Goal: Task Accomplishment & Management: Manage account settings

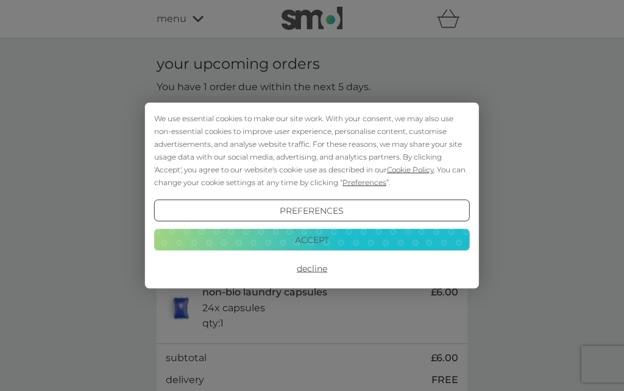
click at [305, 237] on button "Accept" at bounding box center [312, 240] width 316 height 22
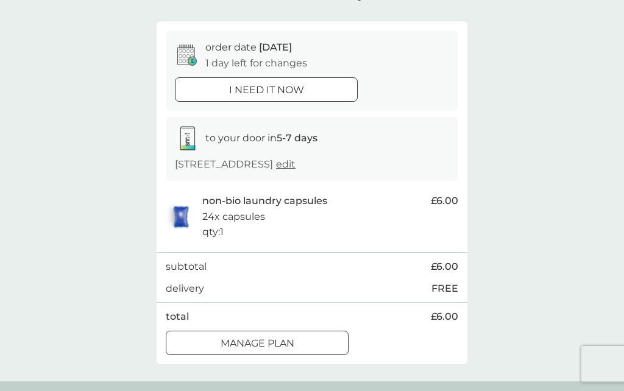
click at [240, 337] on div at bounding box center [257, 343] width 44 height 13
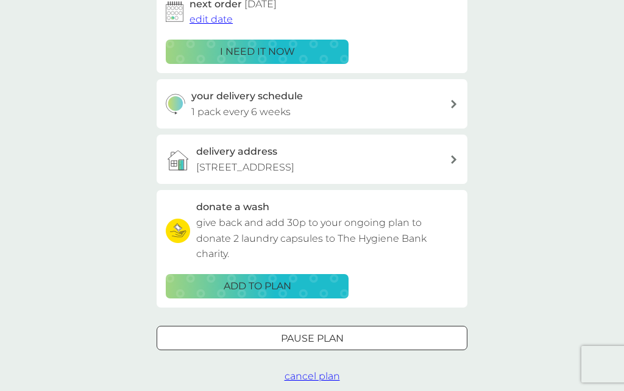
scroll to position [219, 0]
click at [321, 372] on span "cancel plan" at bounding box center [312, 377] width 55 height 12
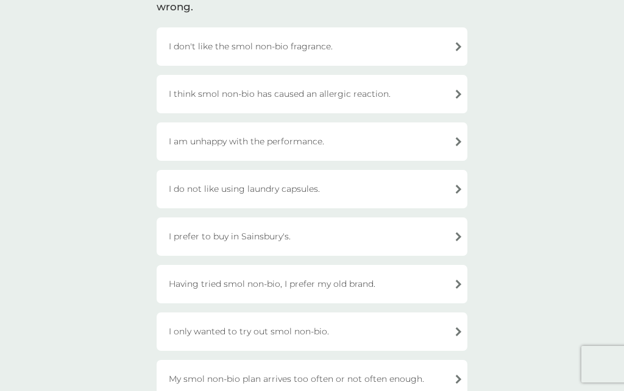
scroll to position [117, 0]
click at [216, 185] on div "I do not like using laundry capsules." at bounding box center [312, 189] width 311 height 38
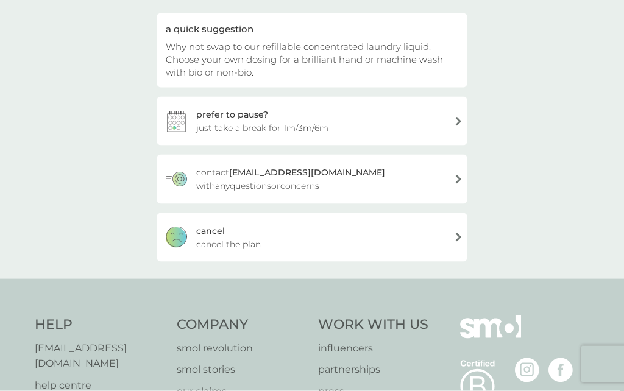
scroll to position [118, 0]
click at [229, 229] on div "[PERSON_NAME] the plan" at bounding box center [312, 237] width 311 height 49
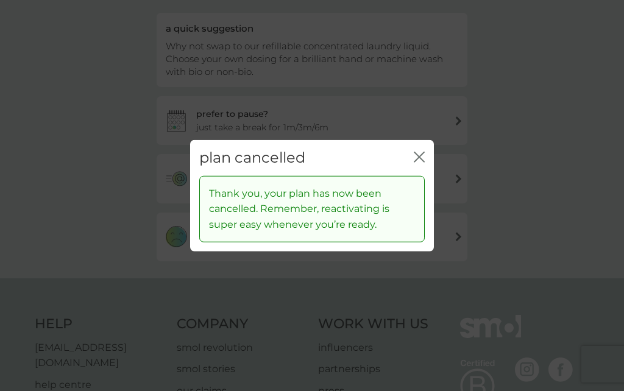
click at [422, 176] on div "plan cancelled close" at bounding box center [312, 158] width 244 height 36
click at [422, 163] on icon "close" at bounding box center [419, 157] width 11 height 11
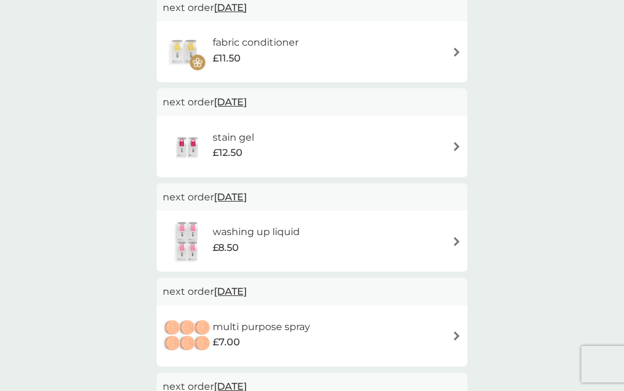
scroll to position [124, 0]
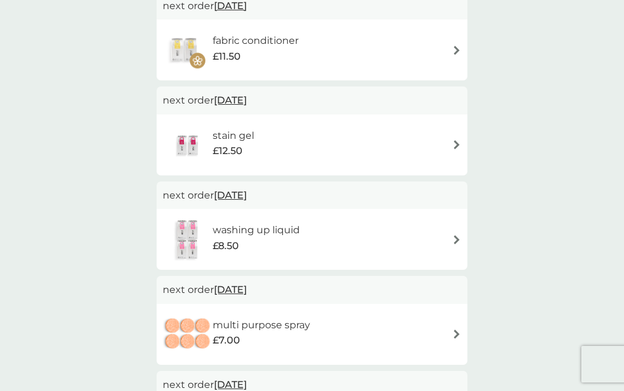
click at [441, 227] on div "washing up liquid £8.50" at bounding box center [312, 239] width 299 height 43
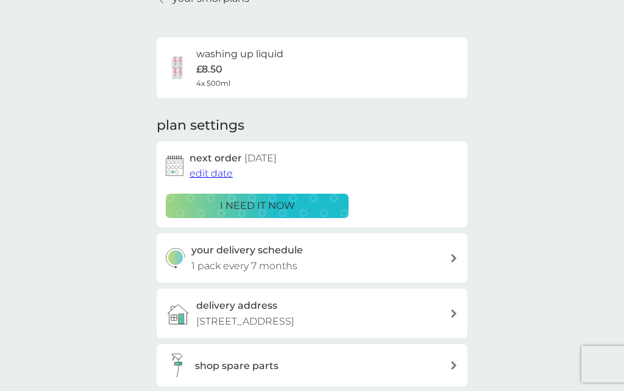
scroll to position [65, 0]
click at [218, 170] on span "edit date" at bounding box center [211, 173] width 43 height 12
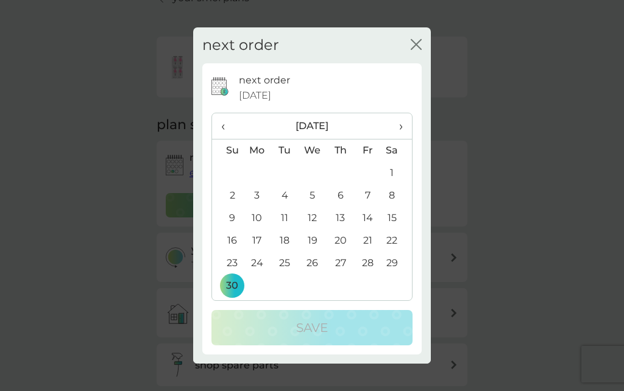
click at [400, 139] on span "›" at bounding box center [397, 126] width 12 height 26
click at [392, 139] on span "›" at bounding box center [397, 126] width 12 height 26
click at [396, 139] on span "›" at bounding box center [397, 126] width 12 height 26
click at [230, 207] on td "1" at bounding box center [227, 196] width 31 height 23
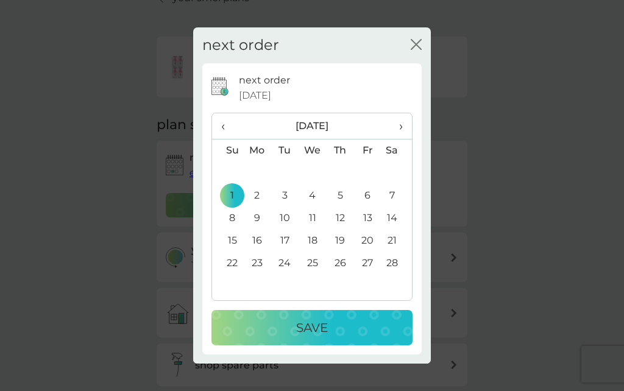
click at [313, 338] on p "Save" at bounding box center [312, 328] width 32 height 20
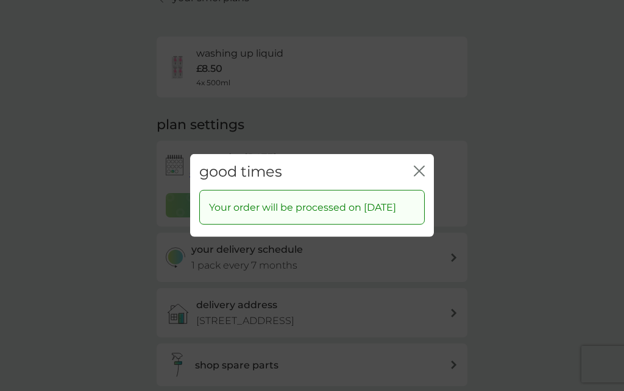
click at [421, 186] on div "good times close" at bounding box center [312, 172] width 244 height 36
